Goal: Task Accomplishment & Management: Manage account settings

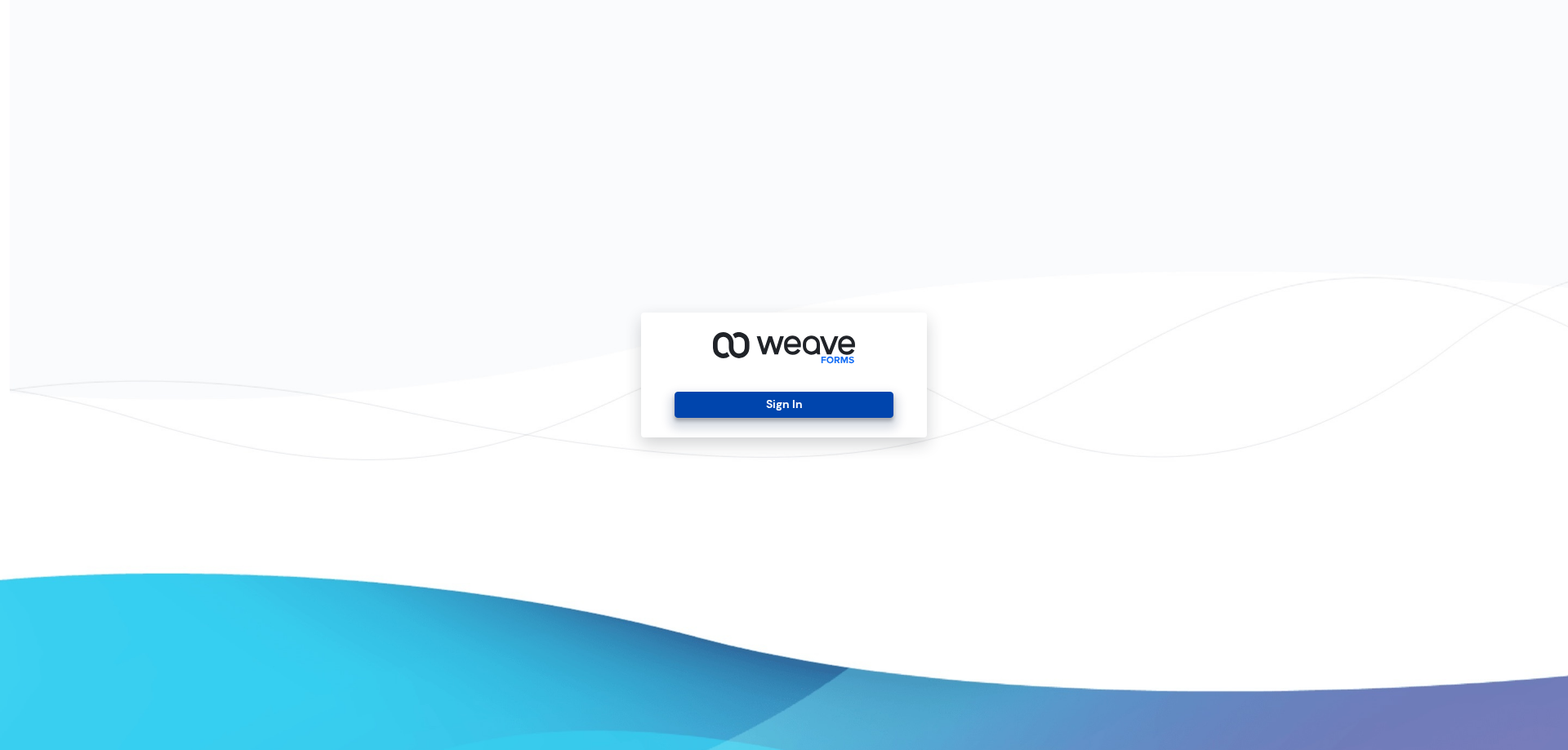
click at [753, 406] on button "Sign In" at bounding box center [784, 406] width 218 height 27
